Goal: Task Accomplishment & Management: Use online tool/utility

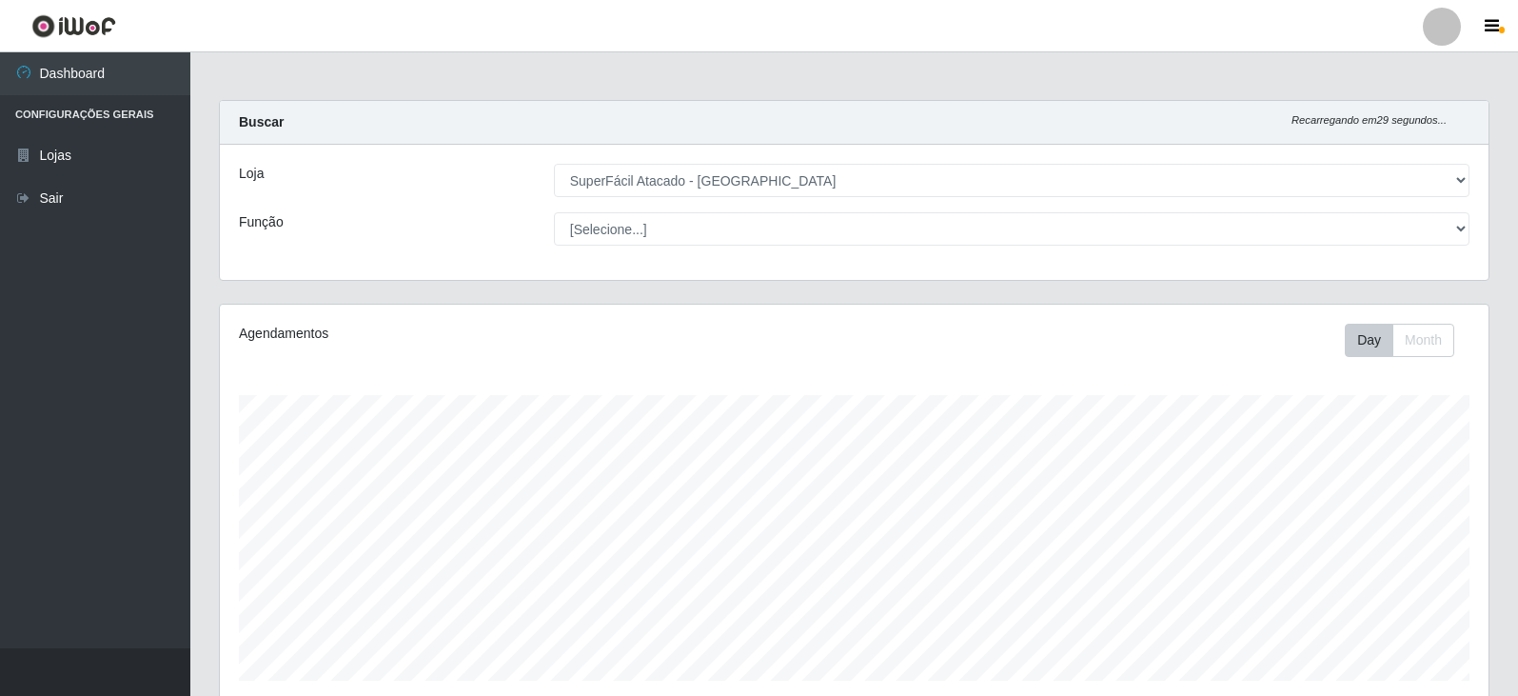
select select "504"
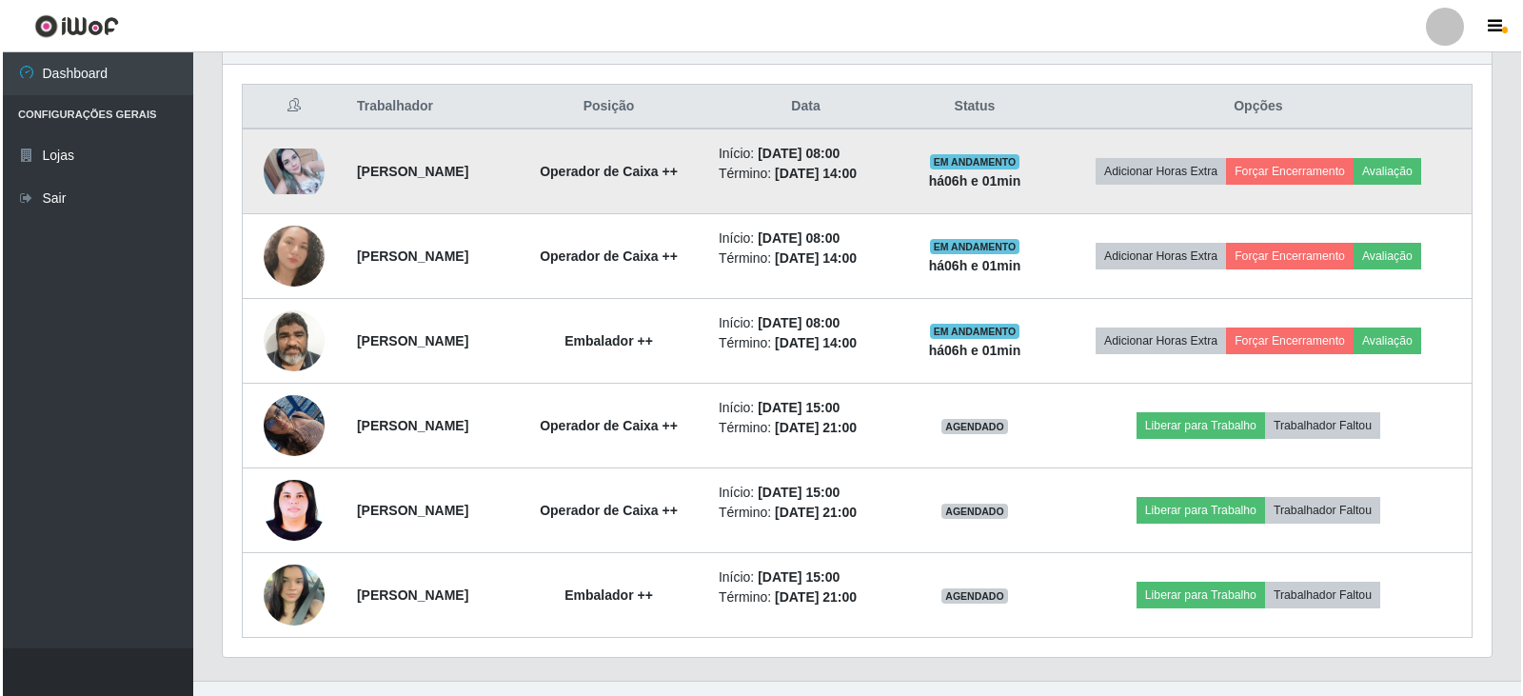
scroll to position [395, 1269]
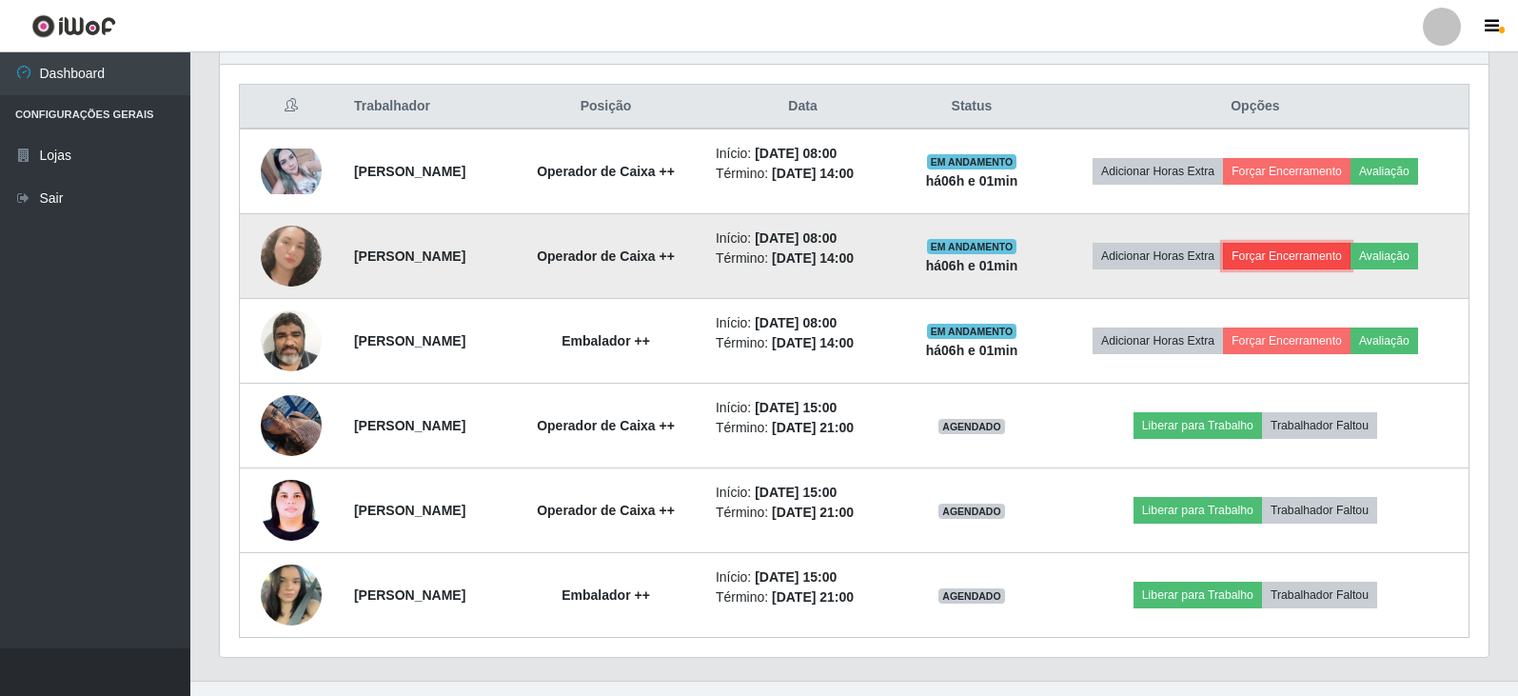
click at [1299, 258] on button "Forçar Encerramento" at bounding box center [1287, 256] width 128 height 27
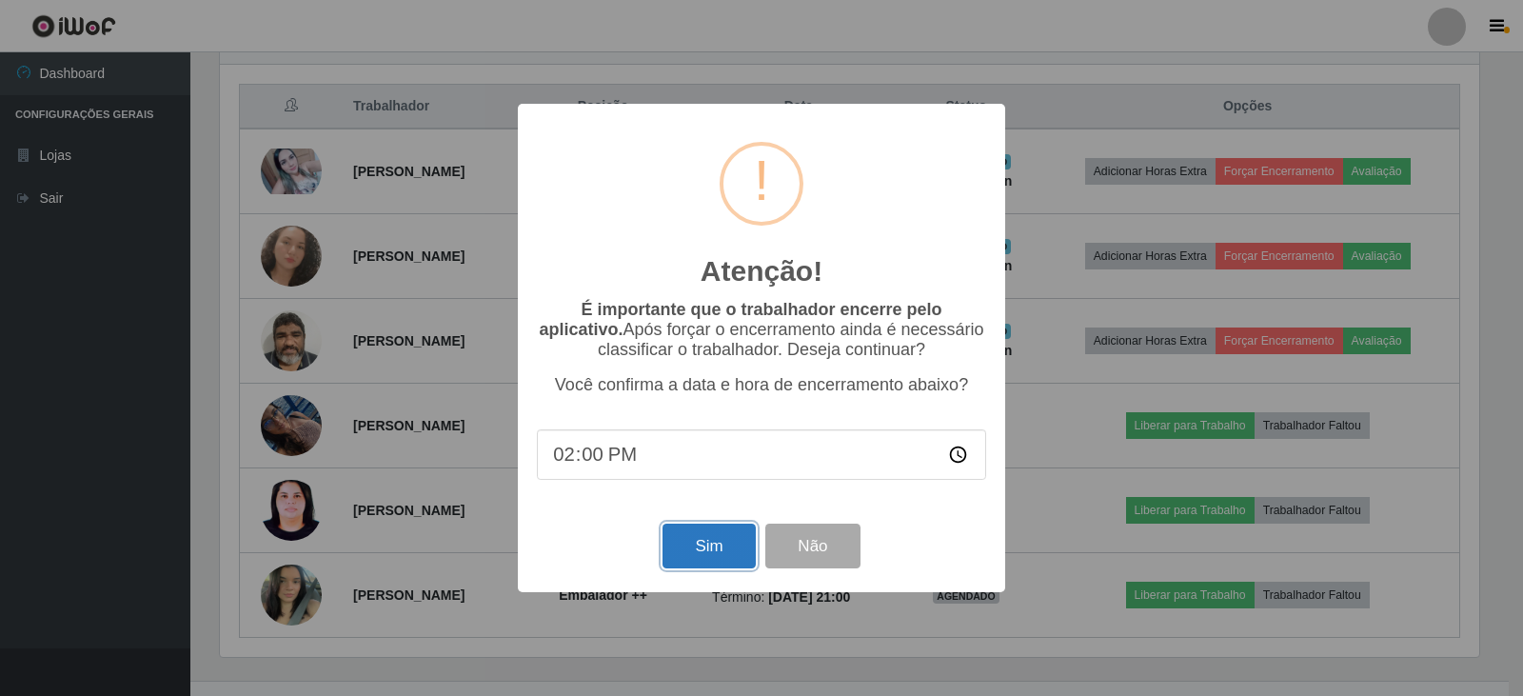
click at [730, 552] on button "Sim" at bounding box center [709, 546] width 92 height 45
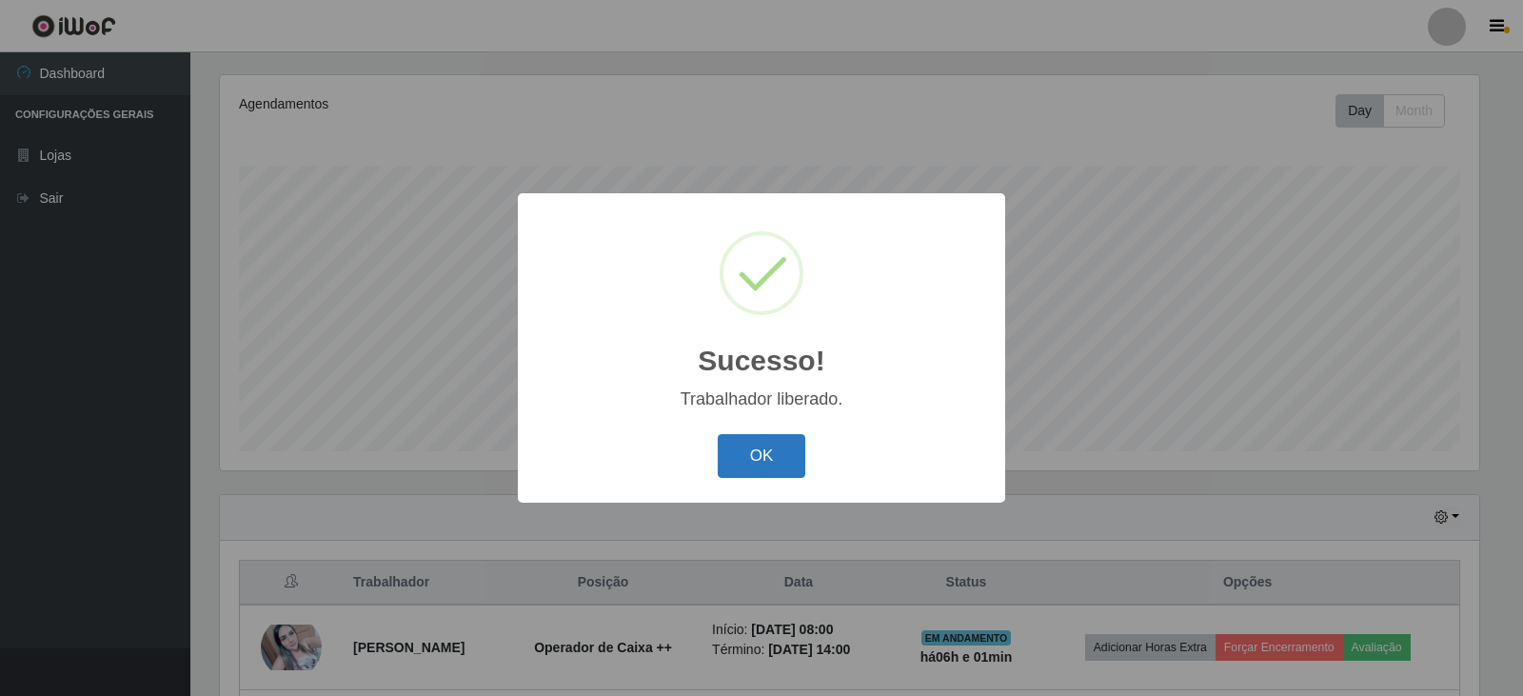
click at [760, 459] on button "OK" at bounding box center [762, 456] width 89 height 45
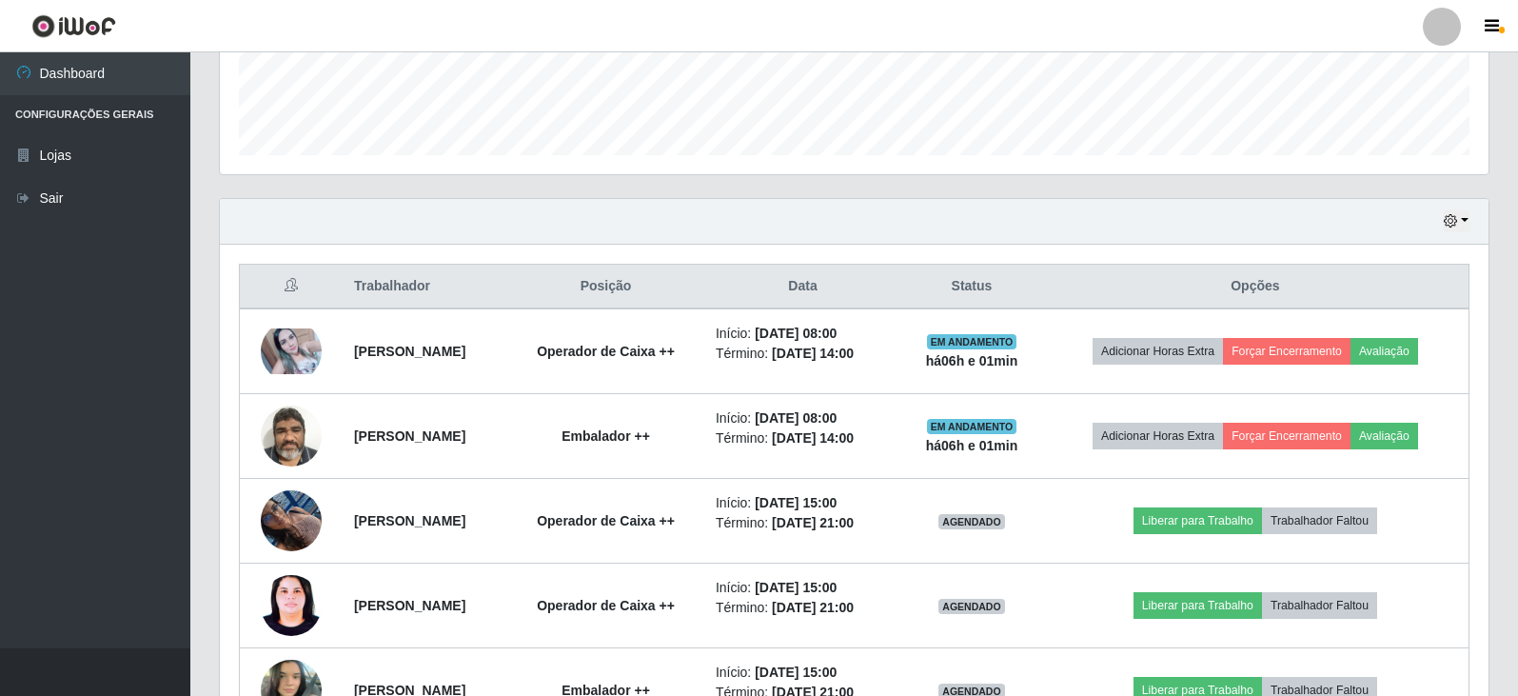
scroll to position [526, 0]
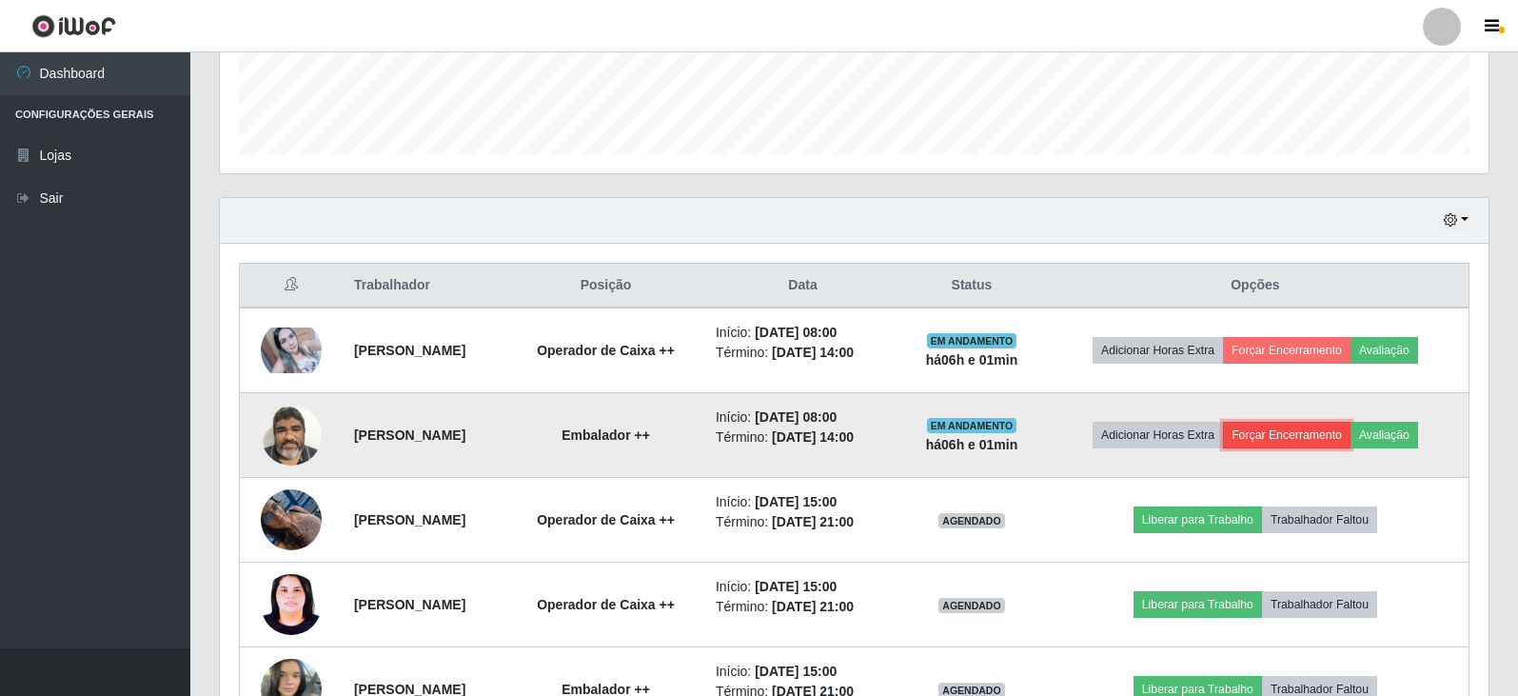
click at [1275, 432] on button "Forçar Encerramento" at bounding box center [1287, 435] width 128 height 27
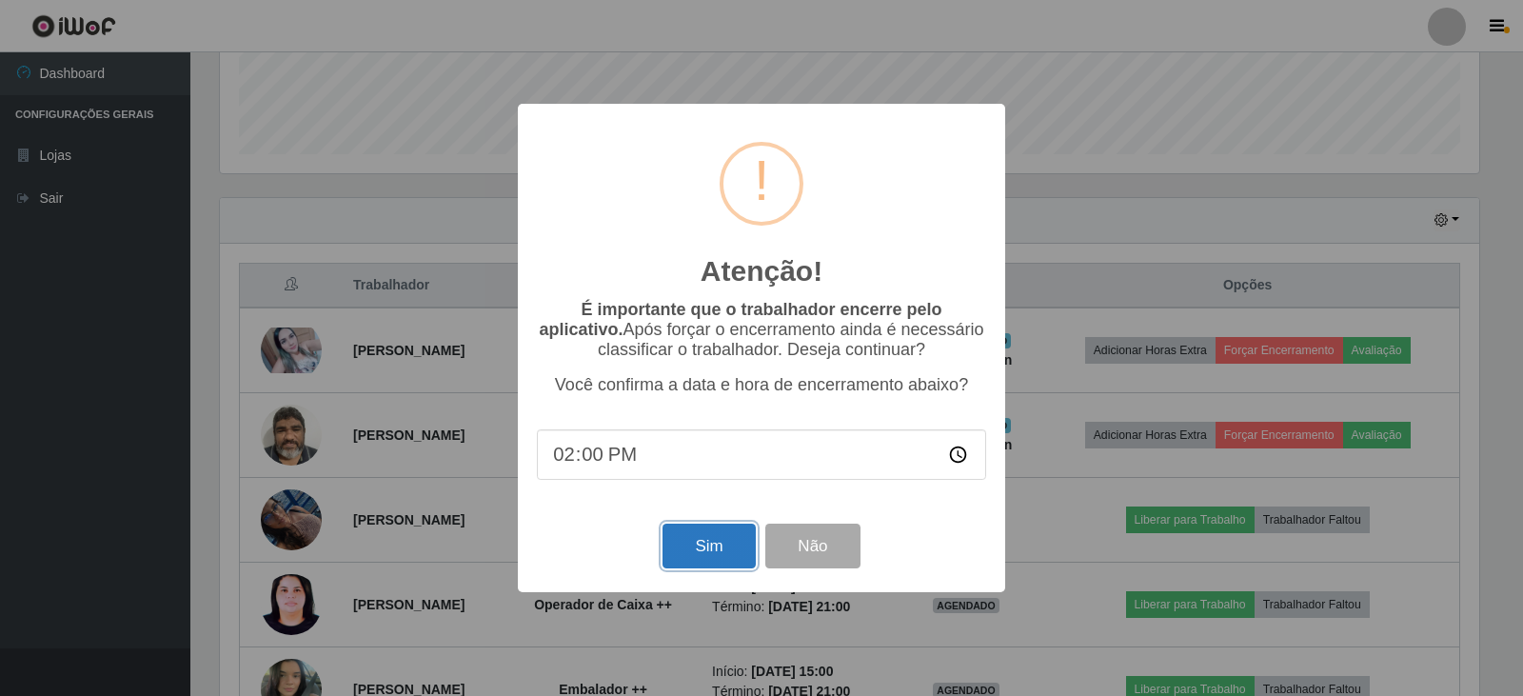
click at [709, 558] on button "Sim" at bounding box center [709, 546] width 92 height 45
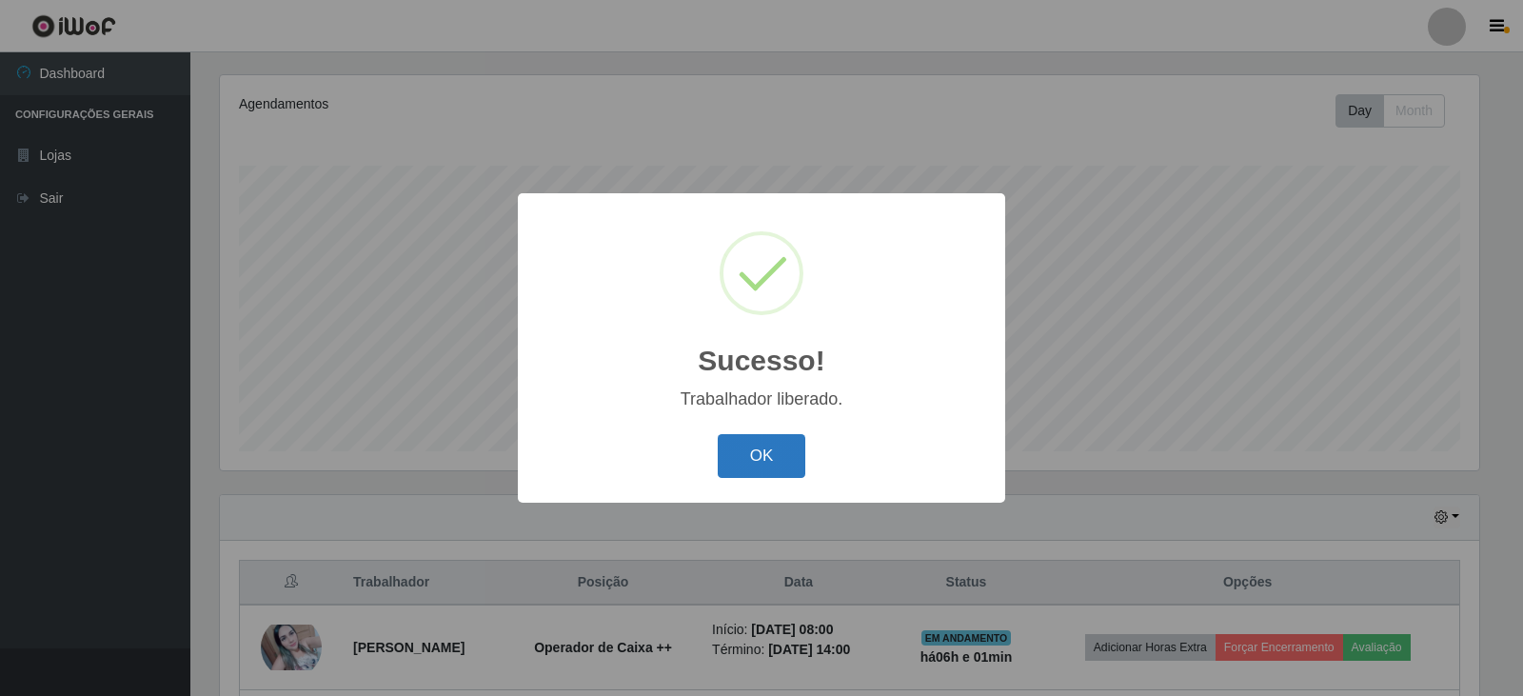
click at [764, 453] on button "OK" at bounding box center [762, 456] width 89 height 45
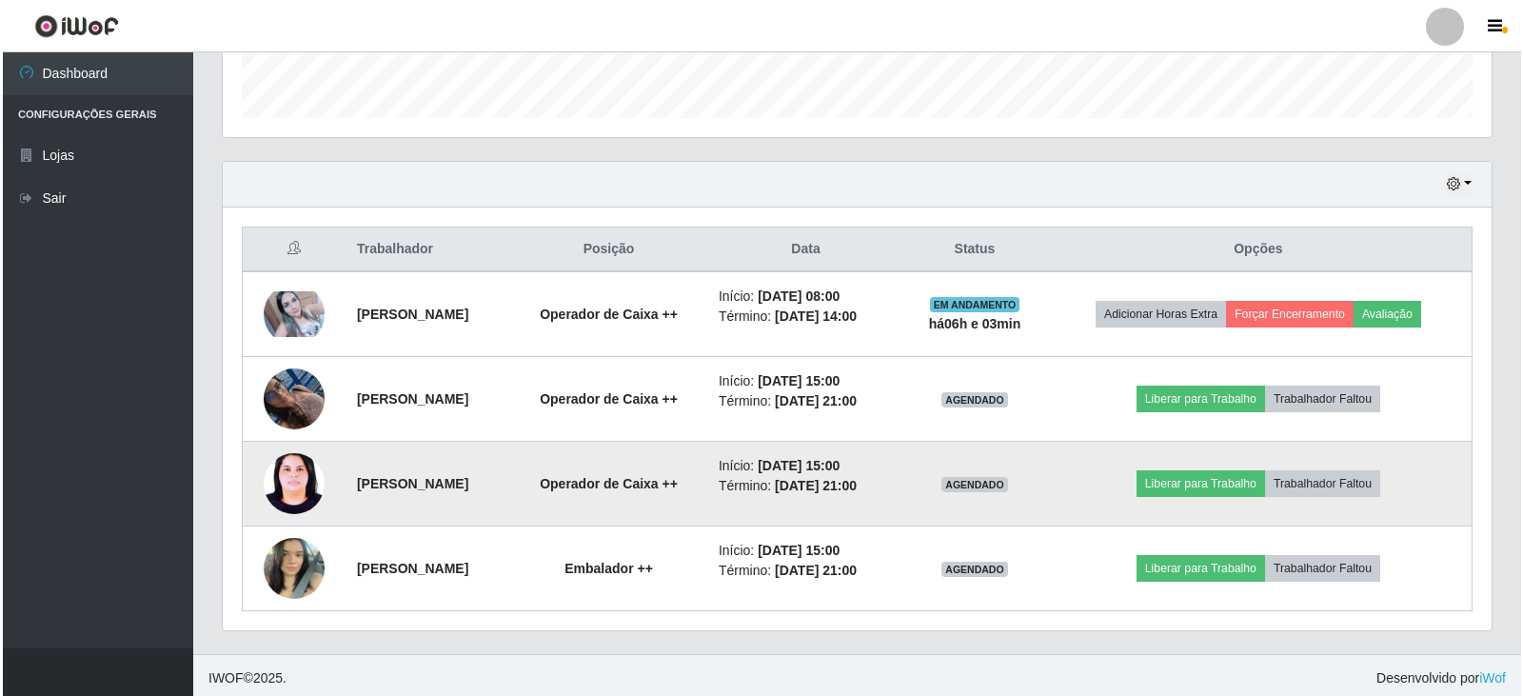
scroll to position [568, 0]
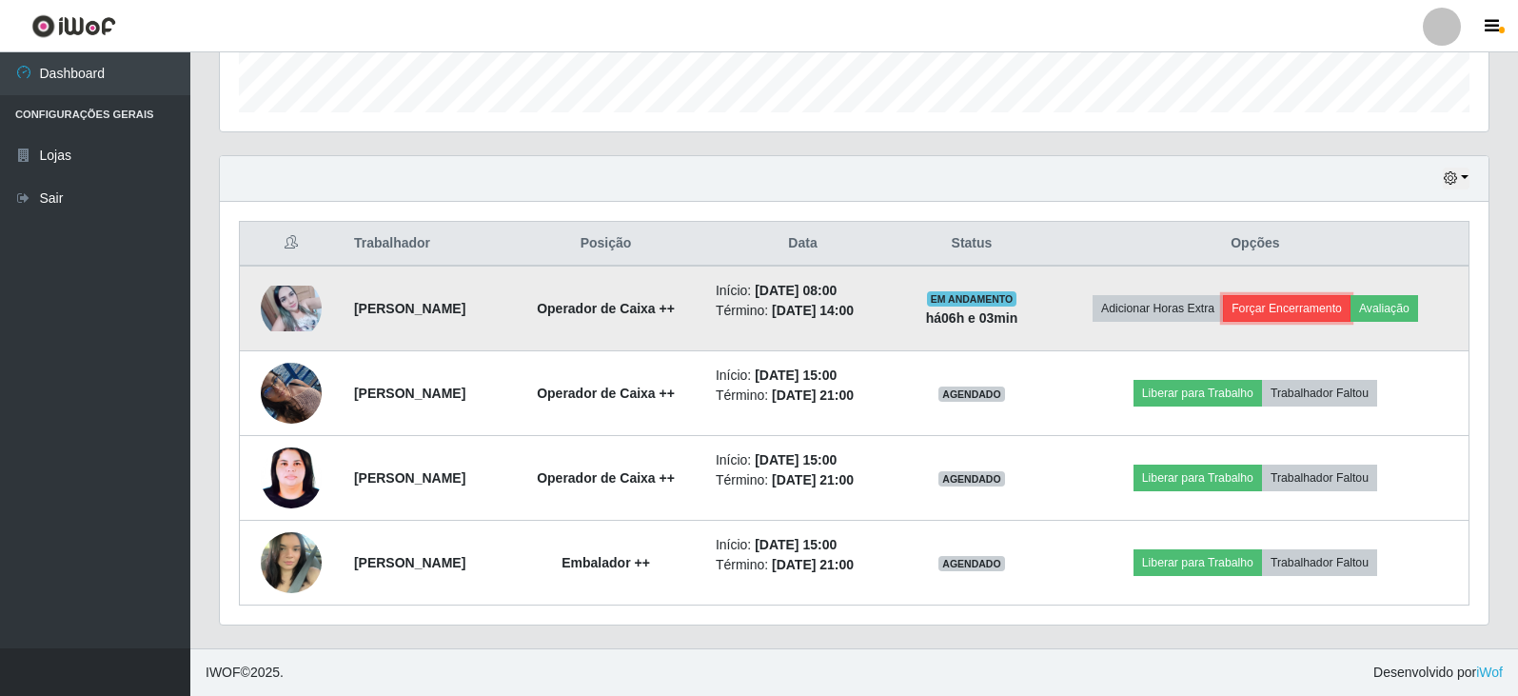
click at [1332, 310] on button "Forçar Encerramento" at bounding box center [1287, 308] width 128 height 27
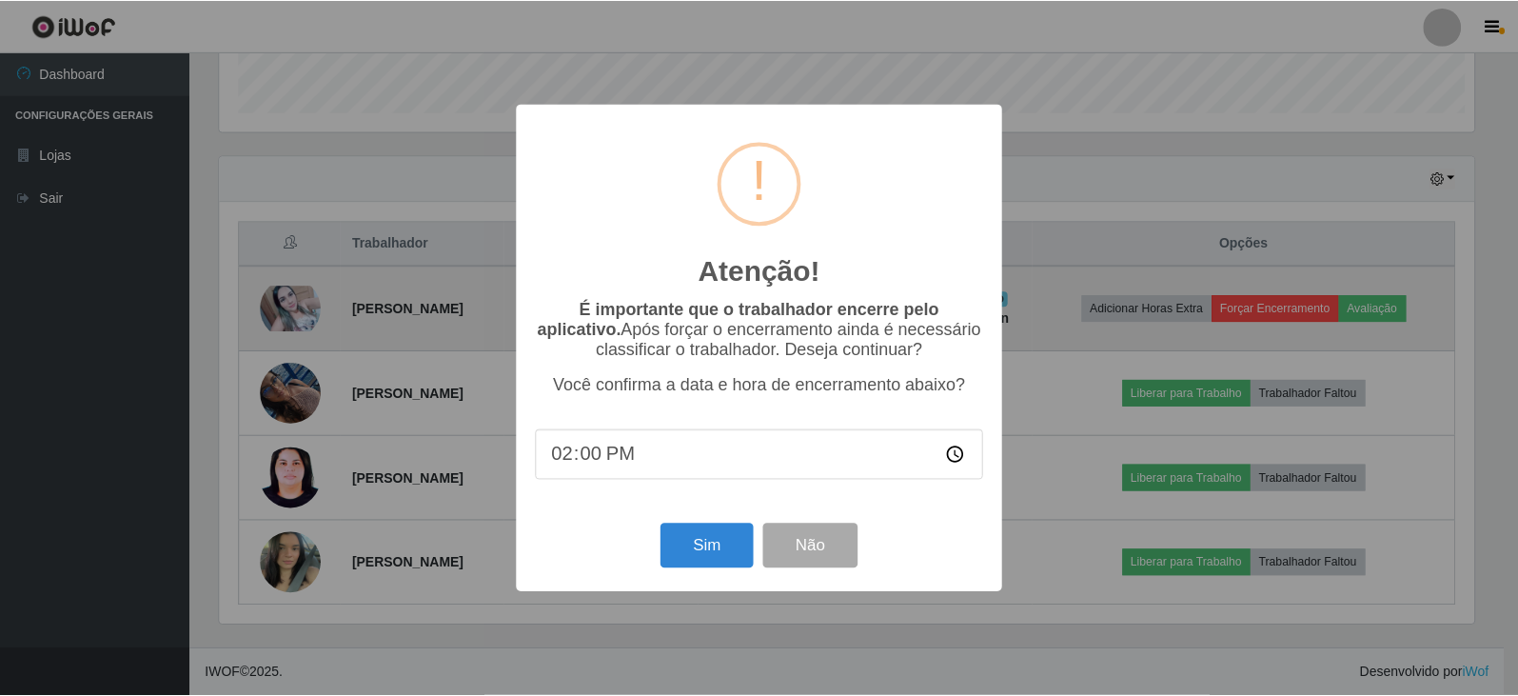
scroll to position [395, 1260]
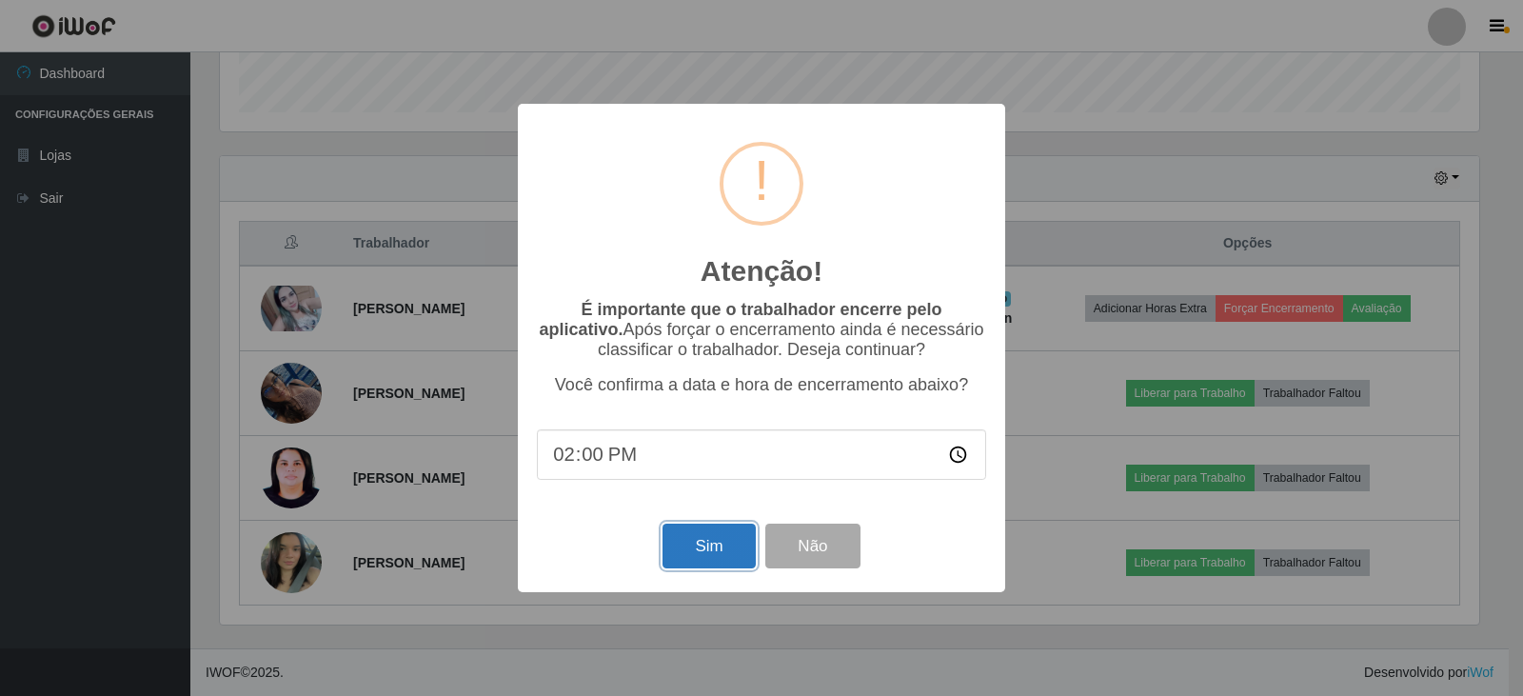
click at [704, 565] on button "Sim" at bounding box center [709, 546] width 92 height 45
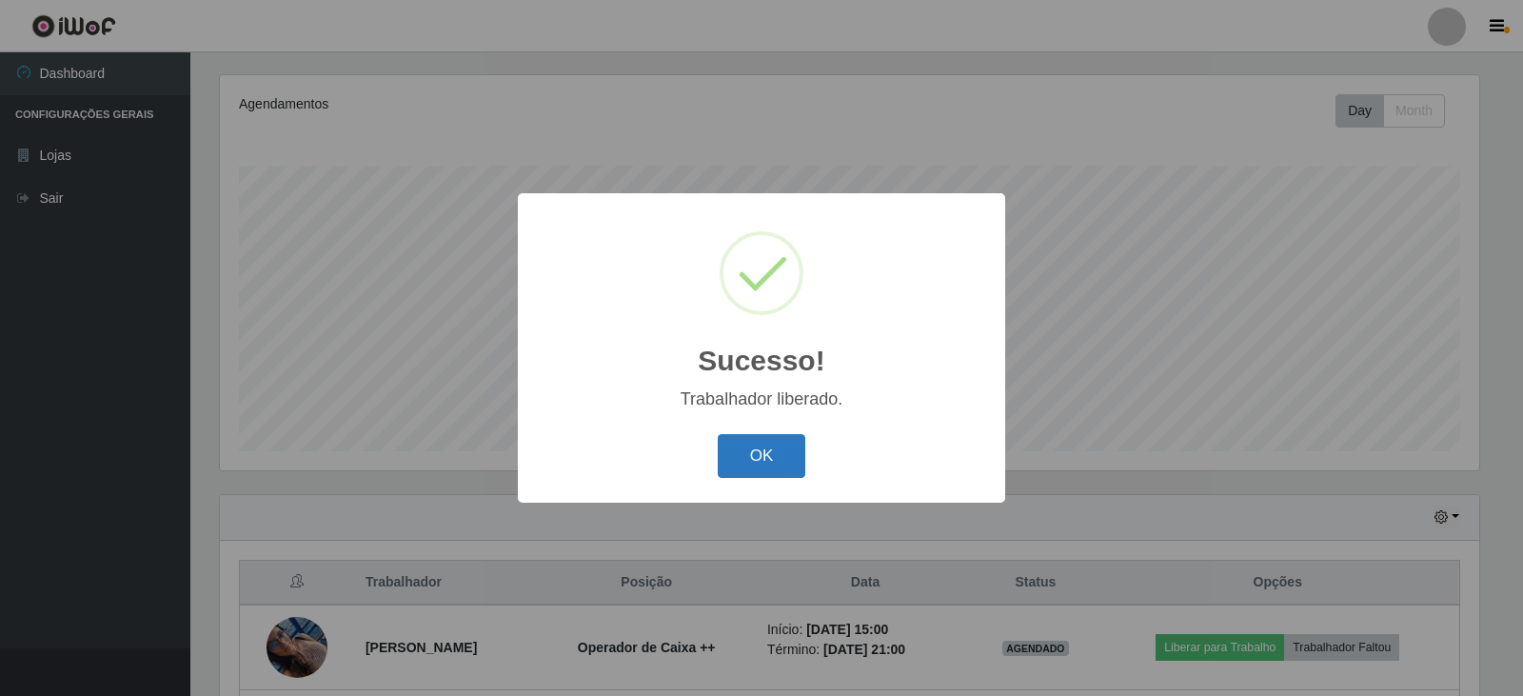
click at [777, 446] on button "OK" at bounding box center [762, 456] width 89 height 45
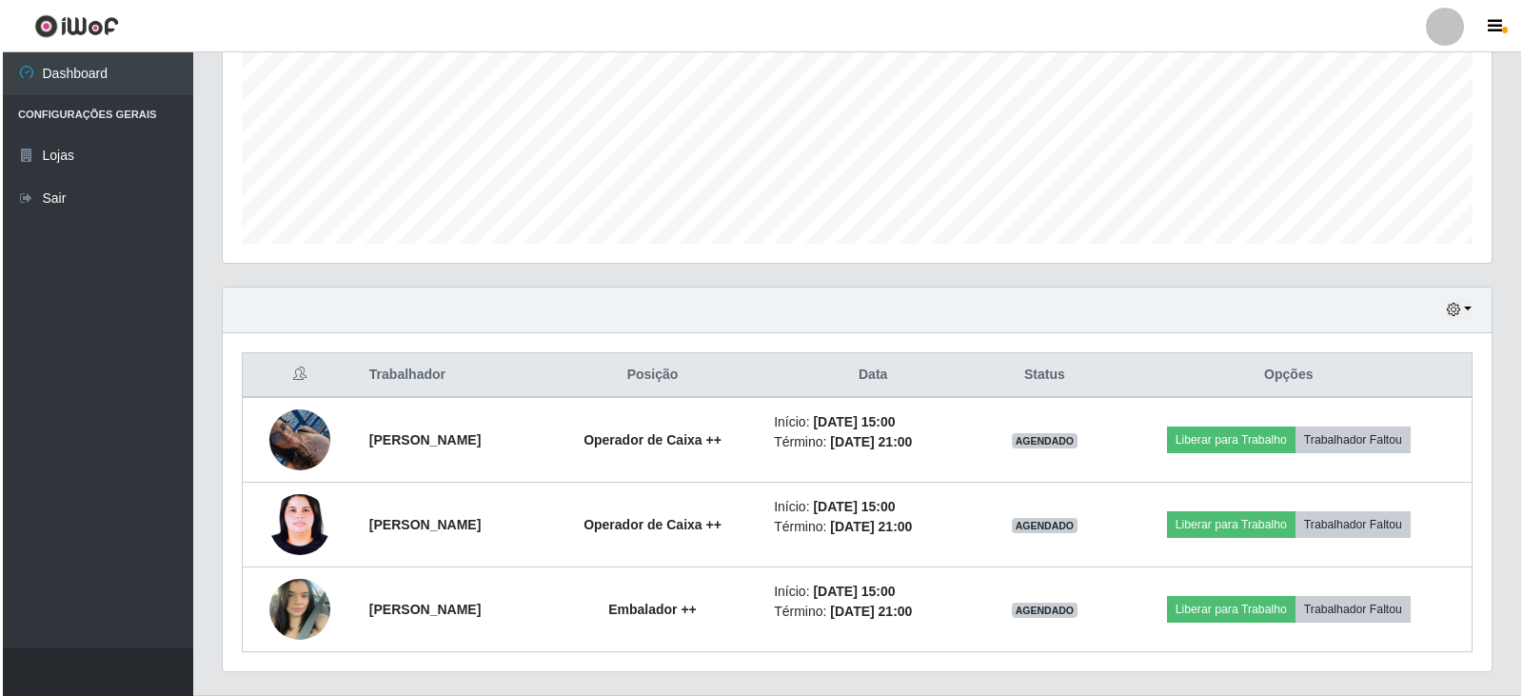
scroll to position [484, 0]
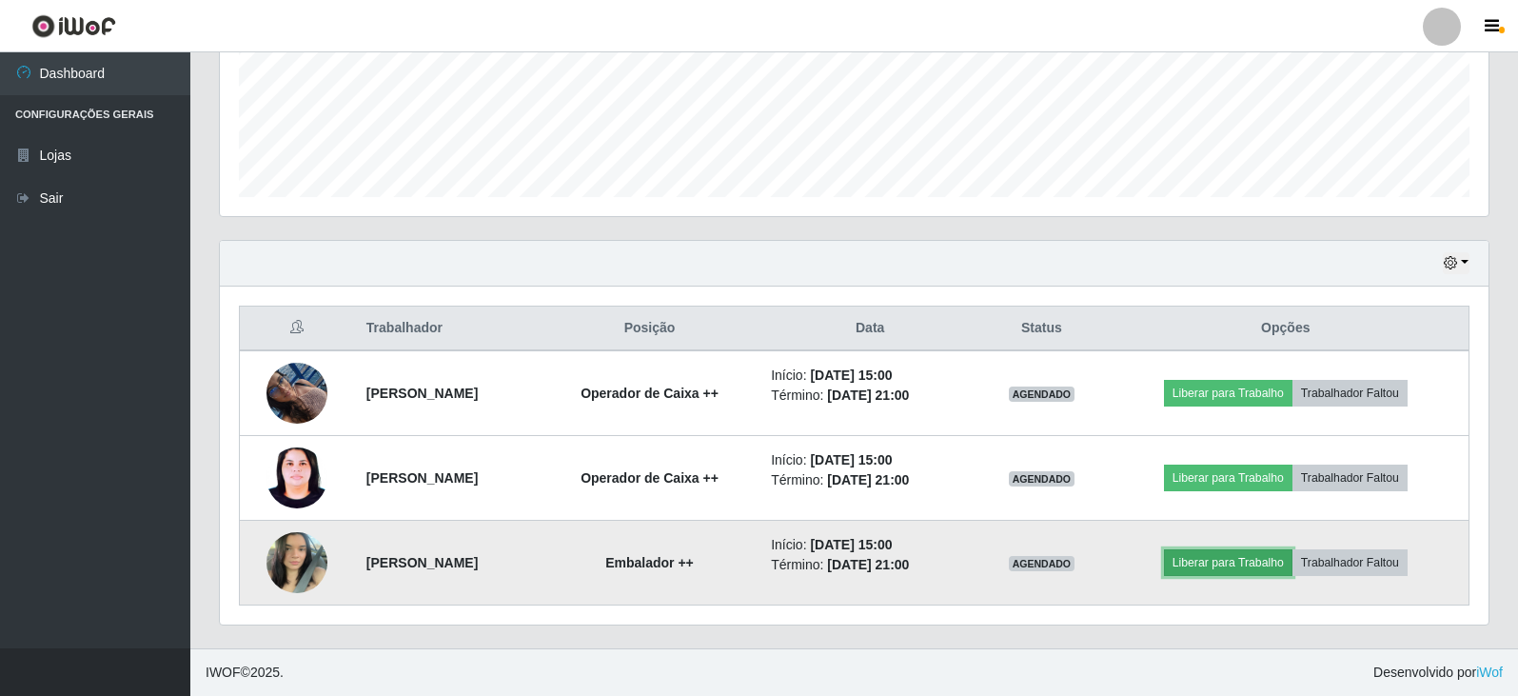
click at [1259, 564] on button "Liberar para Trabalho" at bounding box center [1228, 562] width 129 height 27
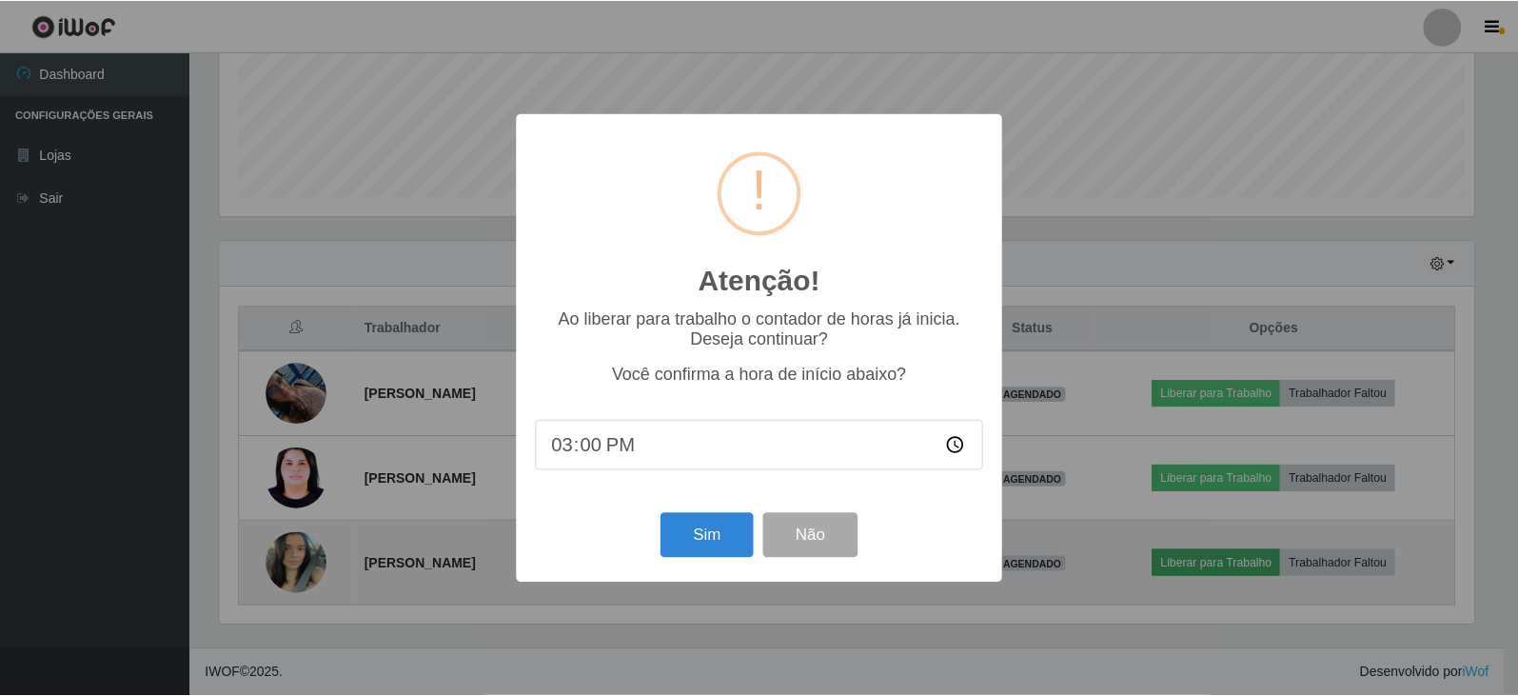
scroll to position [395, 1260]
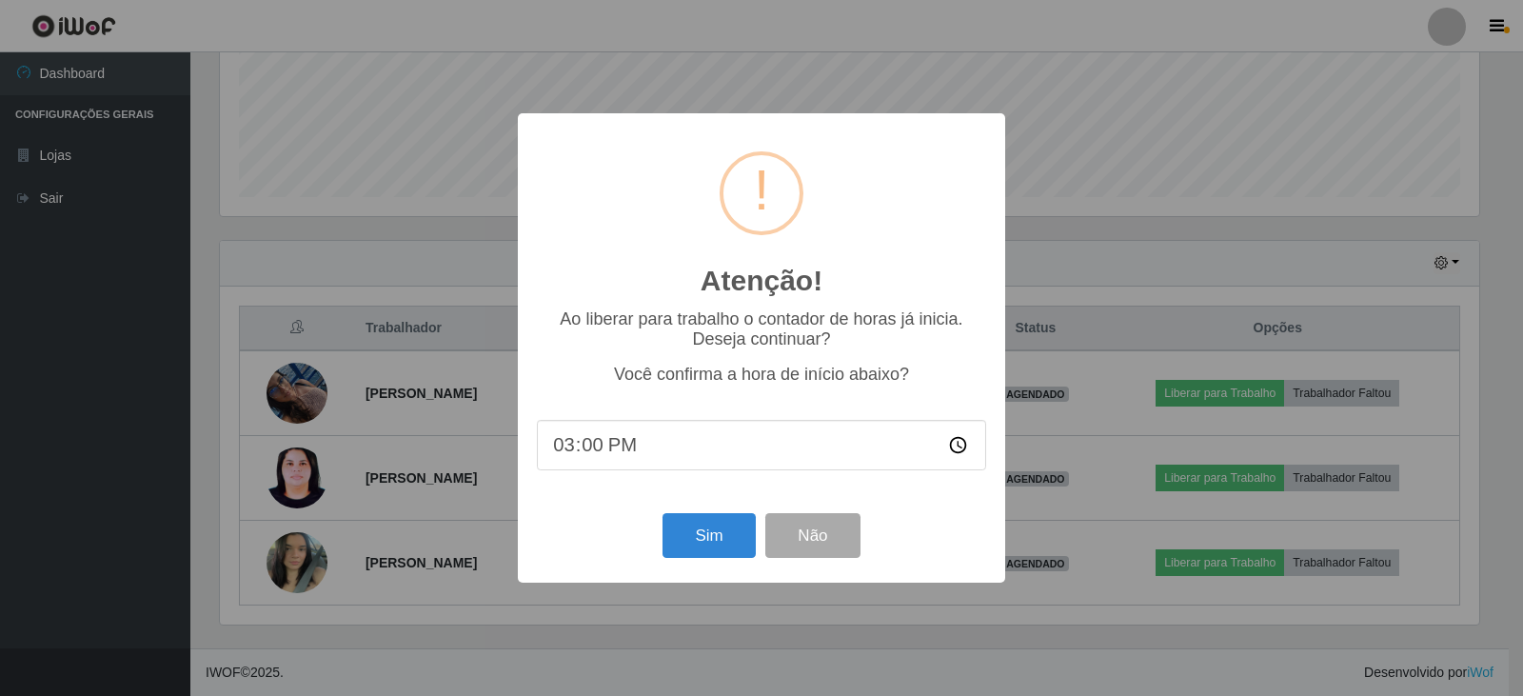
click at [665, 458] on input "15:00" at bounding box center [761, 445] width 449 height 50
click at [565, 448] on input "15:00" at bounding box center [761, 445] width 449 height 50
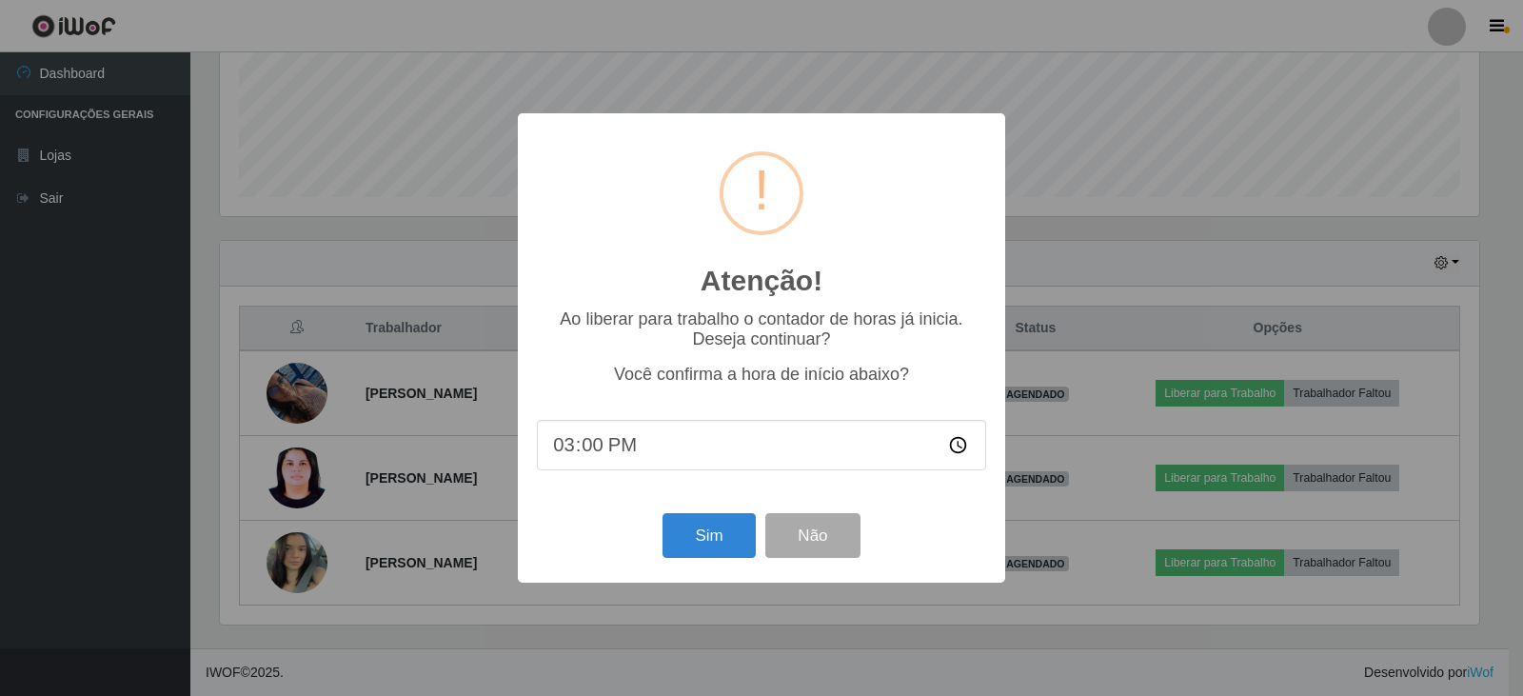
click at [565, 448] on input "15:00" at bounding box center [761, 445] width 449 height 50
drag, startPoint x: 565, startPoint y: 448, endPoint x: 828, endPoint y: 445, distance: 262.8
click at [596, 448] on input "15:00" at bounding box center [761, 445] width 449 height 50
click at [954, 453] on input "15:00" at bounding box center [761, 445] width 449 height 50
type input "14:01"
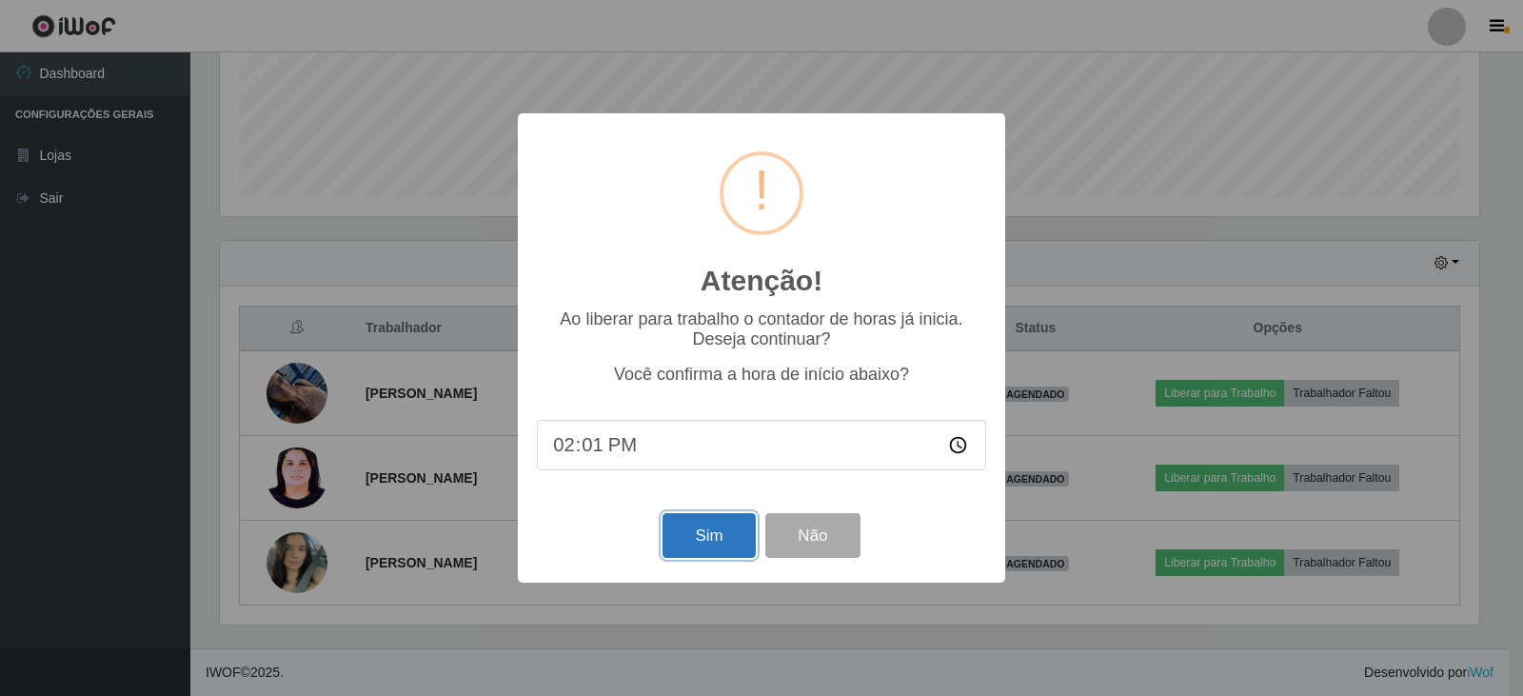
click at [680, 541] on button "Sim" at bounding box center [709, 535] width 92 height 45
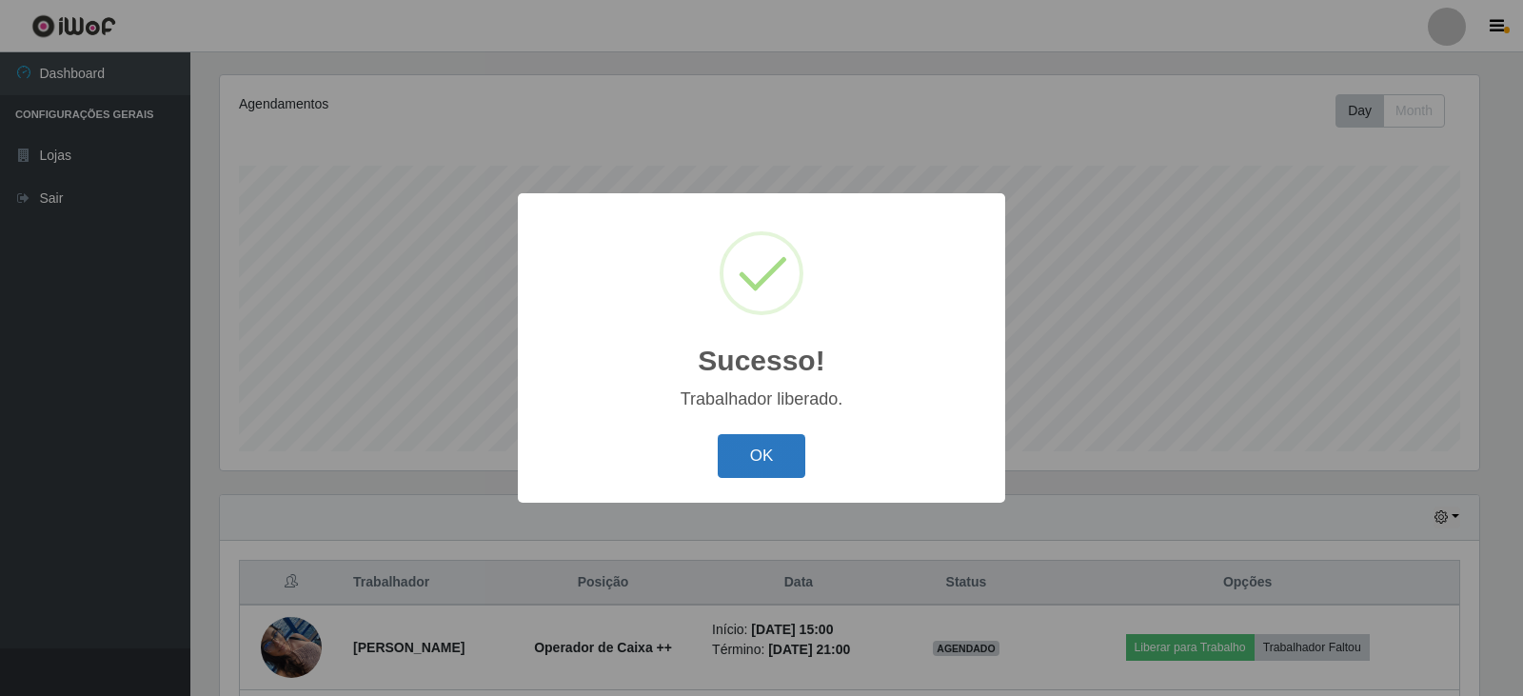
click at [751, 463] on button "OK" at bounding box center [762, 456] width 89 height 45
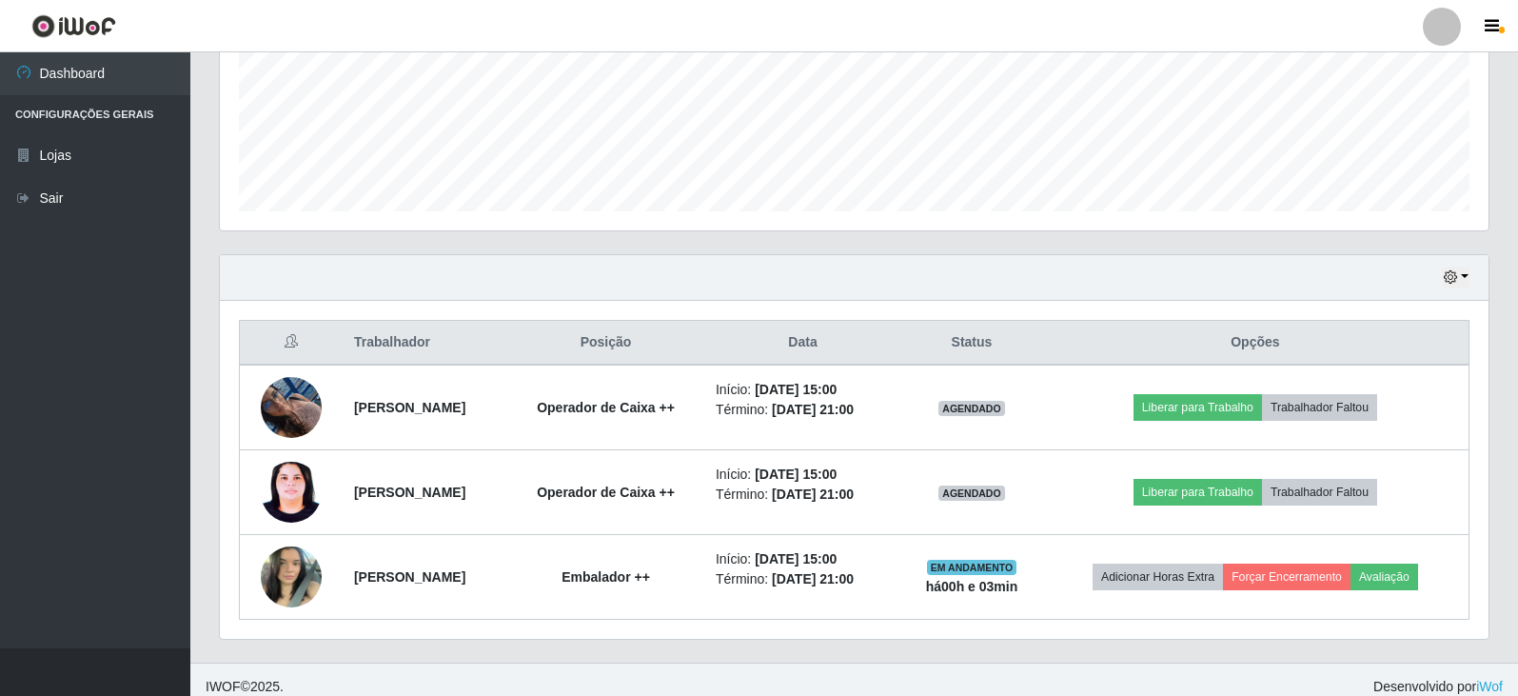
scroll to position [484, 0]
